Goal: Information Seeking & Learning: Compare options

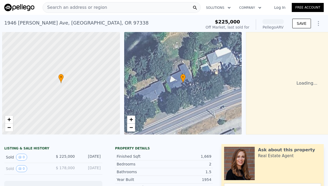
scroll to position [0, 40]
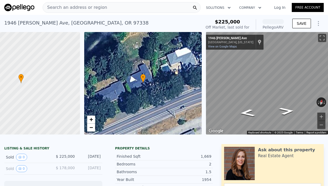
click at [279, 10] on div "Log In Free Account" at bounding box center [296, 7] width 56 height 9
click at [279, 9] on link "Log In" at bounding box center [280, 7] width 24 height 5
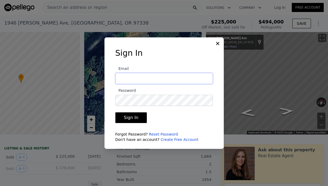
type input "[EMAIL_ADDRESS][DOMAIN_NAME]"
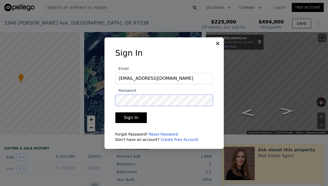
click at [130, 117] on button "Sign In" at bounding box center [131, 117] width 32 height 11
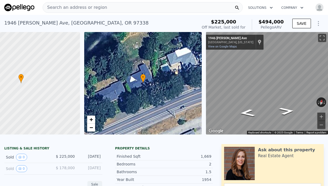
click at [96, 9] on span "Search an address or region" at bounding box center [75, 7] width 64 height 6
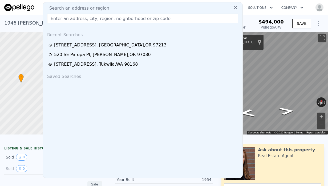
type input "[STREET_ADDRESS]"
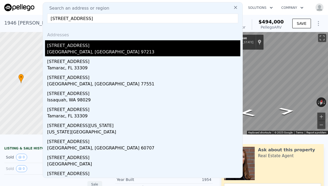
click at [94, 50] on div "[GEOGRAPHIC_DATA], [GEOGRAPHIC_DATA] 97213" at bounding box center [143, 52] width 193 height 7
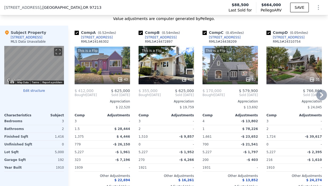
scroll to position [564, 0]
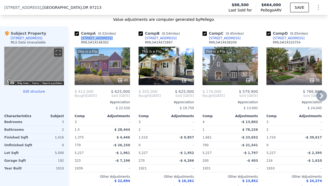
drag, startPoint x: 110, startPoint y: 39, endPoint x: 81, endPoint y: 40, distance: 29.6
click at [81, 40] on div "Comp A ( 0.52 miles) [STREET_ADDRESS] # 24146302" at bounding box center [102, 39] width 55 height 16
copy div "[STREET_ADDRESS]"
click at [175, 40] on div "Comp B ( 0.54 miles) [STREET_ADDRESS] # 24472897" at bounding box center [166, 39] width 55 height 16
drag, startPoint x: 174, startPoint y: 38, endPoint x: 165, endPoint y: 39, distance: 8.6
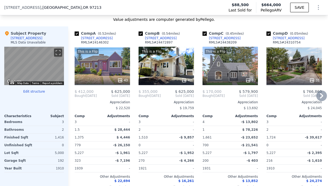
click at [165, 39] on div "Comp B ( 0.54 miles) [STREET_ADDRESS] # 24472897" at bounding box center [166, 39] width 55 height 16
click at [173, 37] on div "Comp B ( 0.54 miles) [STREET_ADDRESS] # 24472897" at bounding box center [166, 39] width 55 height 16
click at [182, 40] on div "Comp B ( 0.54 miles) [STREET_ADDRESS] # 24472897" at bounding box center [166, 39] width 55 height 16
drag, startPoint x: 174, startPoint y: 38, endPoint x: 156, endPoint y: 40, distance: 17.4
click at [156, 40] on div "Comp B ( 0.54 miles) [STREET_ADDRESS] # 24472897" at bounding box center [166, 39] width 55 height 16
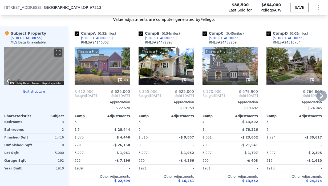
copy div "[STREET_ADDRESS]"
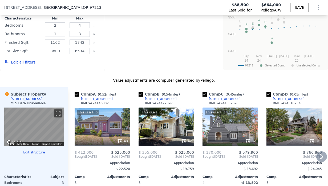
scroll to position [530, 0]
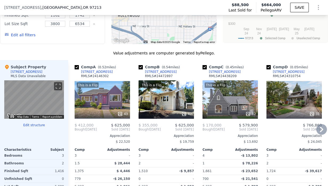
click at [323, 131] on icon at bounding box center [321, 129] width 11 height 11
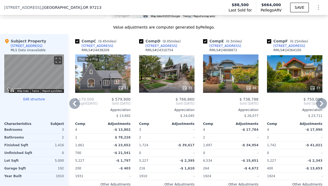
scroll to position [556, 0]
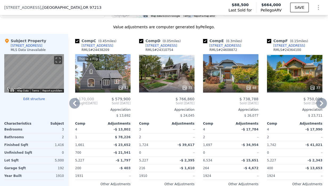
click at [323, 104] on icon at bounding box center [321, 103] width 11 height 11
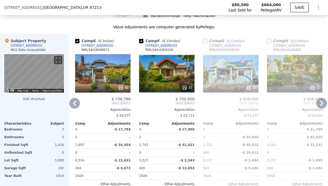
click at [77, 102] on icon at bounding box center [74, 103] width 11 height 11
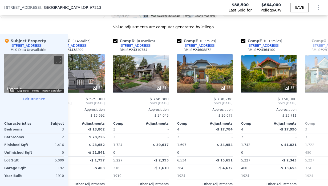
scroll to position [0, 127]
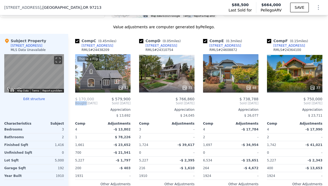
click at [77, 102] on span "Bought" at bounding box center [80, 103] width 11 height 4
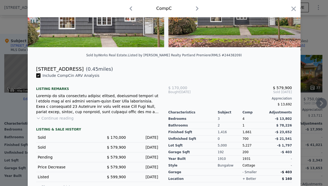
scroll to position [89, 0]
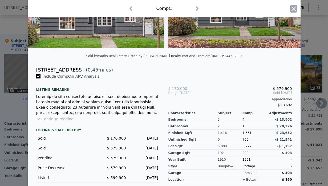
click at [296, 8] on icon "button" at bounding box center [293, 8] width 7 height 7
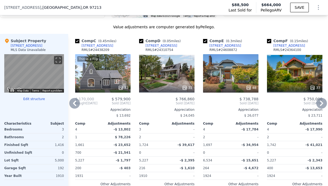
click at [82, 101] on span "Bought" at bounding box center [80, 103] width 11 height 4
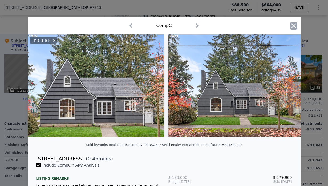
click at [295, 25] on icon "button" at bounding box center [293, 25] width 5 height 5
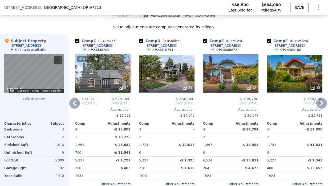
click at [70, 105] on icon at bounding box center [74, 103] width 11 height 11
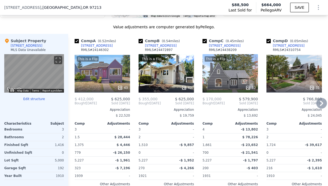
click at [112, 47] on div "Comp A ( 0.52 miles) [STREET_ADDRESS] # 24146302" at bounding box center [102, 46] width 55 height 16
drag, startPoint x: 110, startPoint y: 47, endPoint x: 81, endPoint y: 47, distance: 29.3
click at [81, 47] on div "Comp A ( 0.52 miles) [STREET_ADDRESS] # 24146302" at bounding box center [102, 46] width 55 height 16
copy div "[STREET_ADDRESS]"
